Goal: Task Accomplishment & Management: Manage account settings

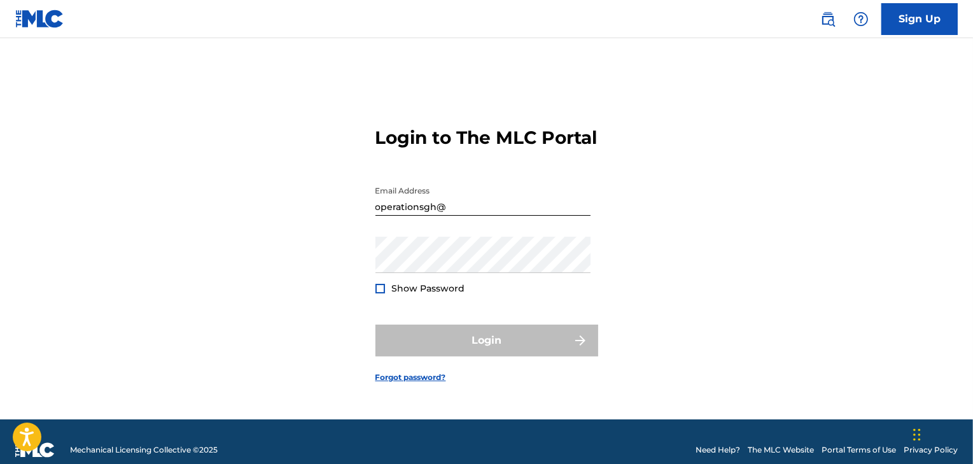
click at [453, 216] on input "operationsgh@" at bounding box center [482, 197] width 215 height 36
type input "[EMAIL_ADDRESS][DOMAIN_NAME]"
click at [319, 336] on div "Login to The MLC Portal Email Address [EMAIL_ADDRESS][DOMAIN_NAME] Password Sho…" at bounding box center [486, 244] width 891 height 349
click at [405, 383] on link "Forgot password?" at bounding box center [410, 377] width 71 height 11
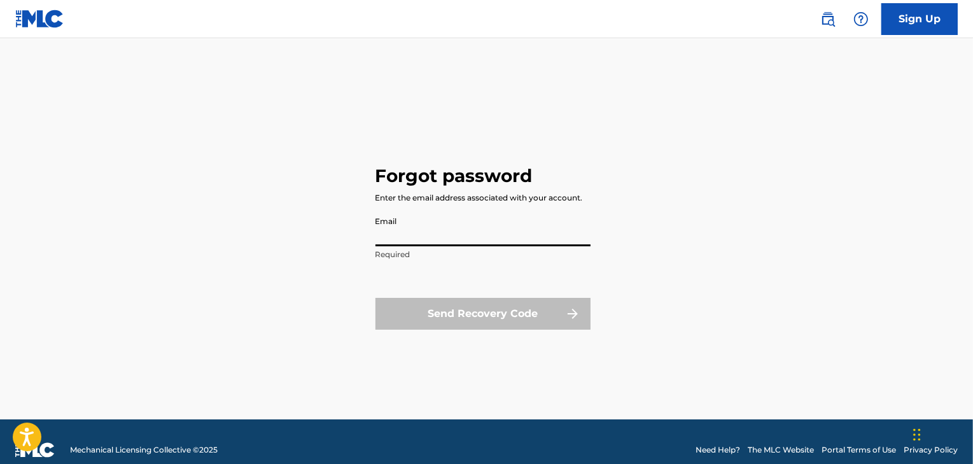
click at [433, 241] on input "Email" at bounding box center [482, 228] width 215 height 36
type input "[EMAIL_ADDRESS][DOMAIN_NAME]"
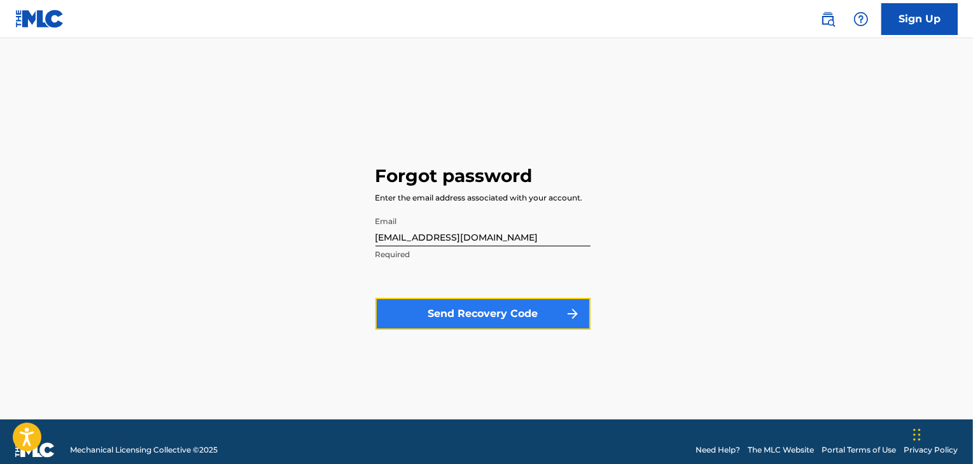
click at [475, 314] on button "Send Recovery Code" at bounding box center [482, 314] width 215 height 32
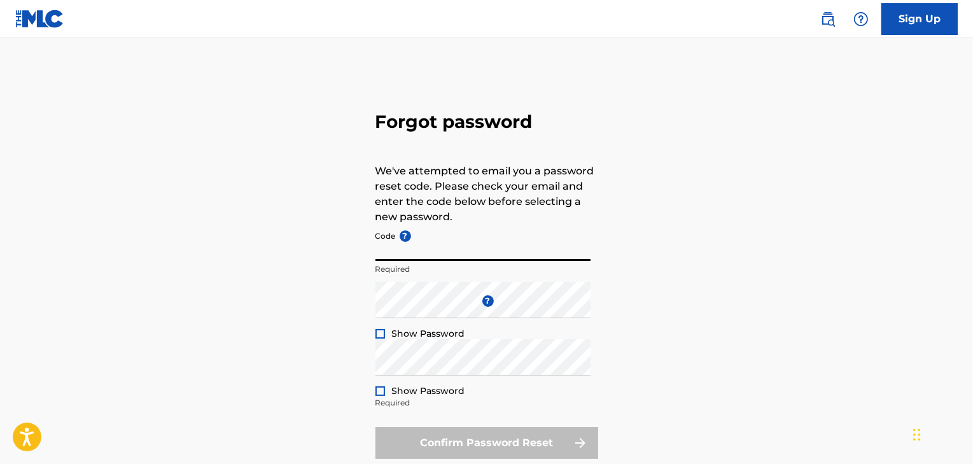
paste input "FP_8cb5befe15c20f07d323f4c915b7"
type input "FP_8cb5befe15c20f07d323f4c915b7"
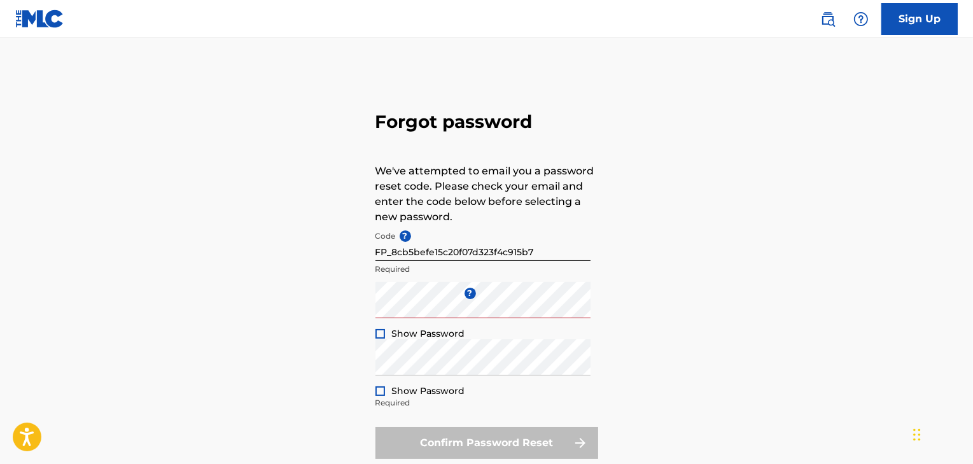
click at [379, 336] on div at bounding box center [380, 334] width 10 height 10
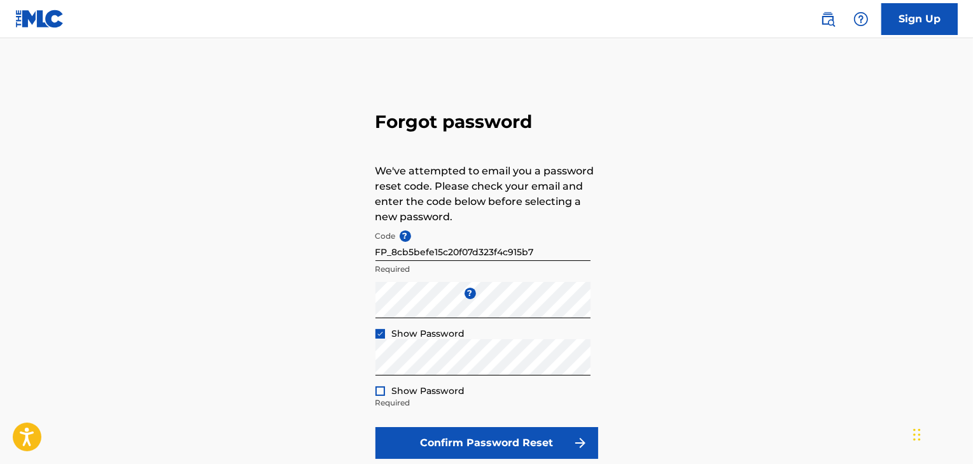
click at [381, 393] on div at bounding box center [380, 391] width 10 height 10
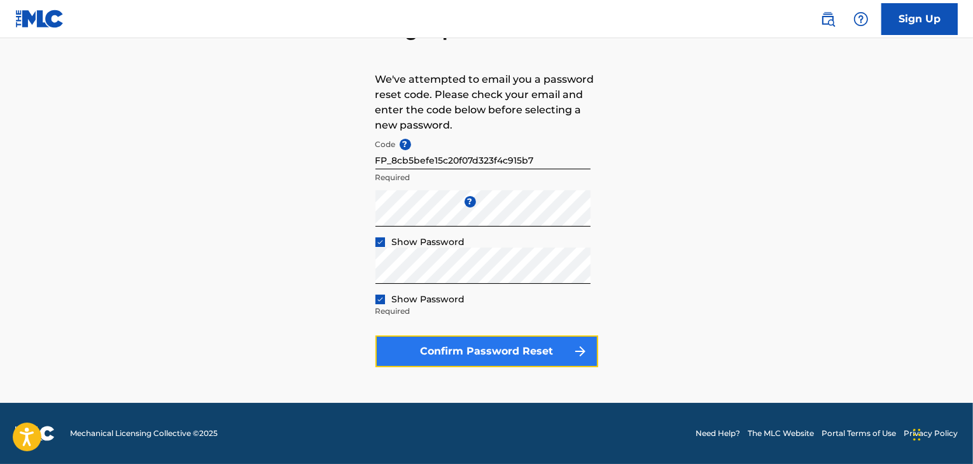
click at [501, 356] on button "Confirm Password Reset" at bounding box center [486, 351] width 223 height 32
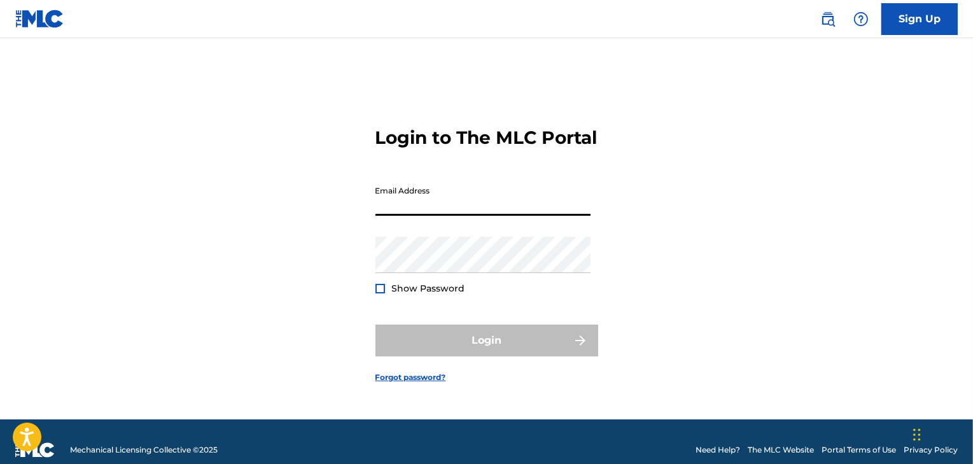
click at [431, 208] on input "Email Address" at bounding box center [482, 197] width 215 height 36
type input "[EMAIL_ADDRESS][DOMAIN_NAME]"
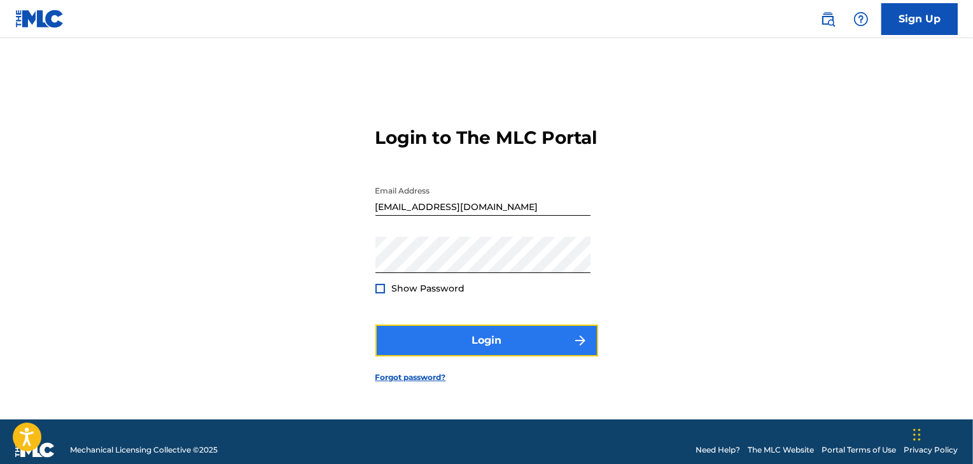
click at [472, 346] on button "Login" at bounding box center [486, 341] width 223 height 32
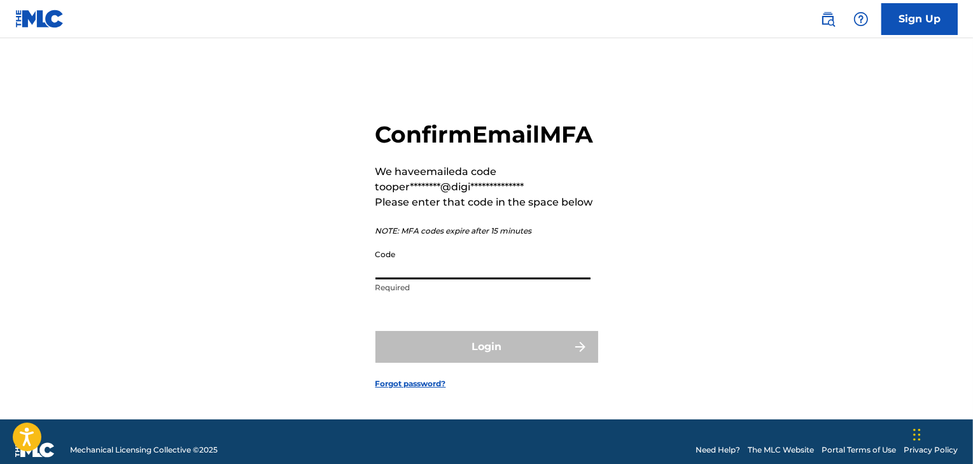
paste input "287207"
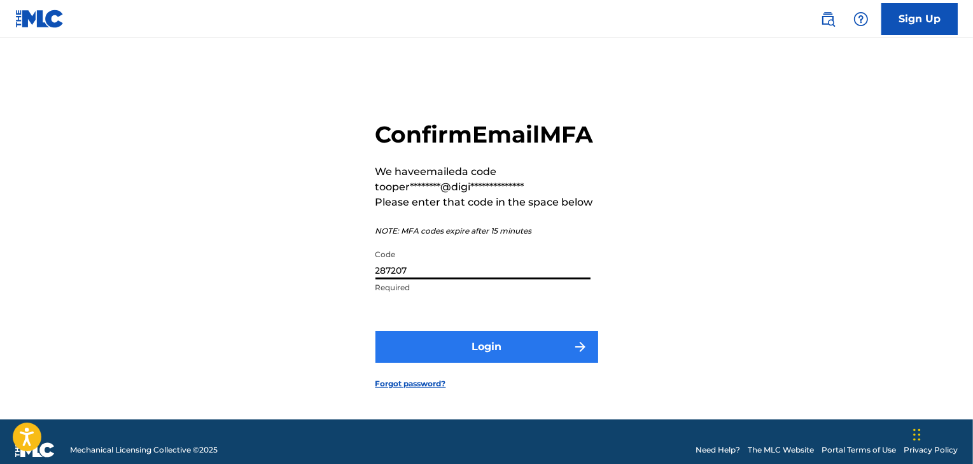
type input "287207"
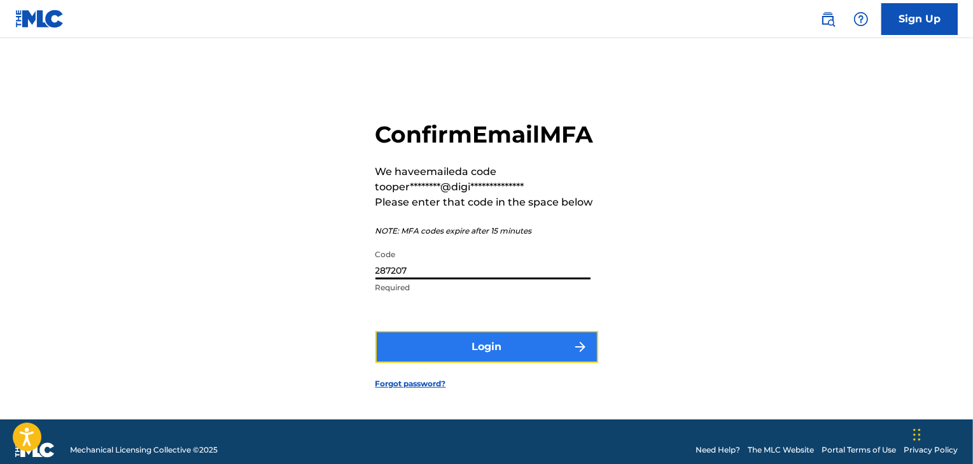
click at [487, 363] on button "Login" at bounding box center [486, 347] width 223 height 32
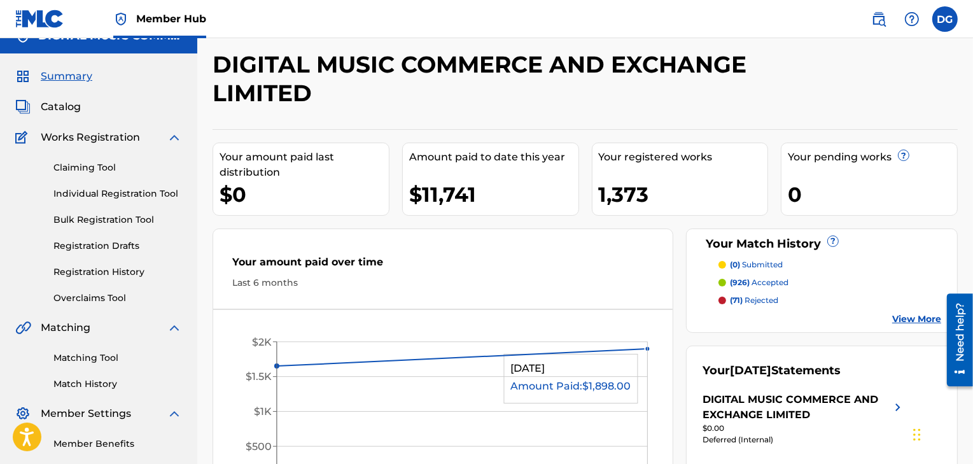
scroll to position [20, 0]
click at [130, 269] on link "Registration History" at bounding box center [117, 271] width 129 height 13
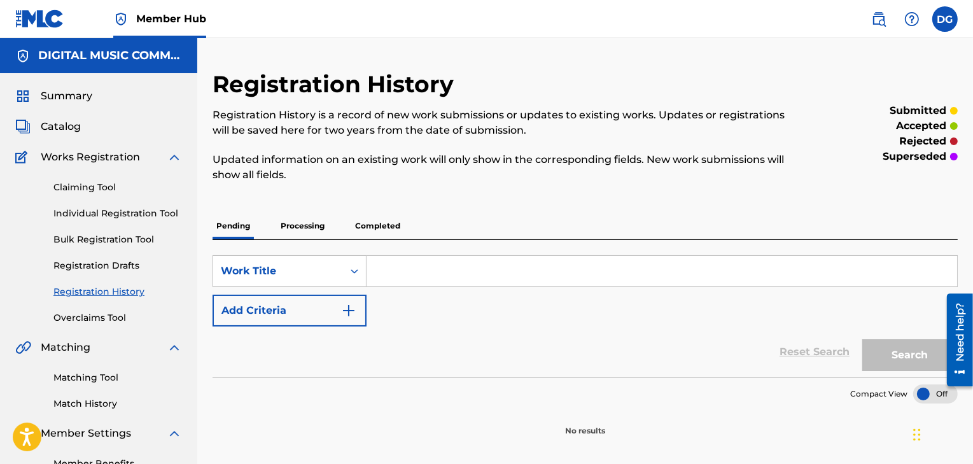
click at [375, 225] on p "Completed" at bounding box center [377, 226] width 53 height 27
